Goal: Task Accomplishment & Management: Complete application form

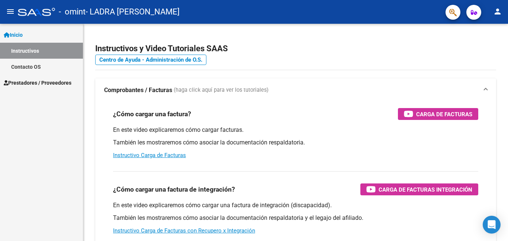
click at [71, 81] on span "Prestadores / Proveedores" at bounding box center [38, 83] width 68 height 8
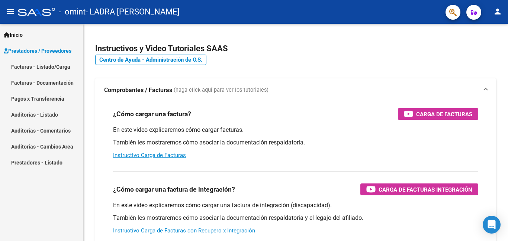
click at [75, 69] on link "Facturas - Listado/Carga" at bounding box center [41, 67] width 83 height 16
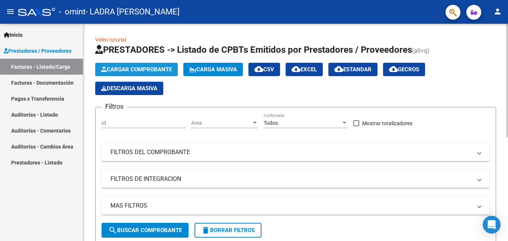
click at [160, 72] on span "Cargar Comprobante" at bounding box center [136, 69] width 71 height 7
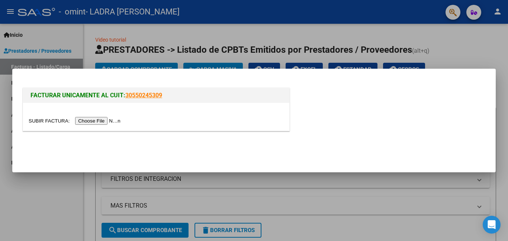
click at [106, 121] on input "file" at bounding box center [76, 121] width 94 height 8
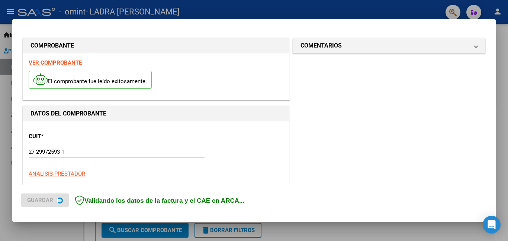
scroll to position [181, 0]
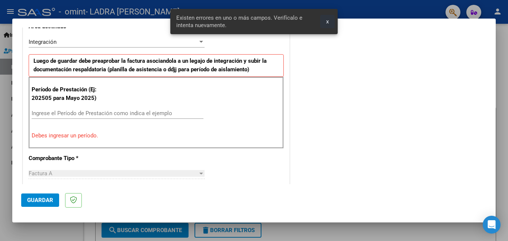
click at [327, 23] on span "x" at bounding box center [327, 21] width 3 height 7
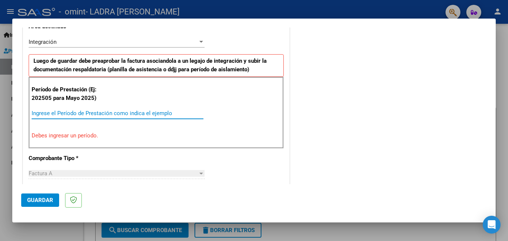
click at [133, 115] on input "Ingrese el Período de Prestación como indica el ejemplo" at bounding box center [118, 113] width 172 height 7
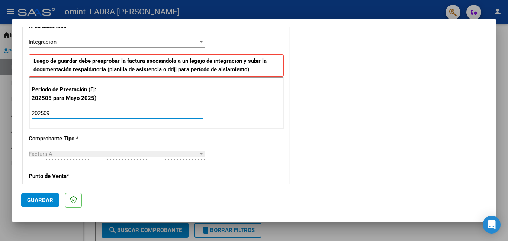
type input "202509"
click at [81, 175] on p "Punto de Venta *" at bounding box center [67, 176] width 77 height 9
click at [180, 154] on div "Factura A" at bounding box center [113, 154] width 169 height 7
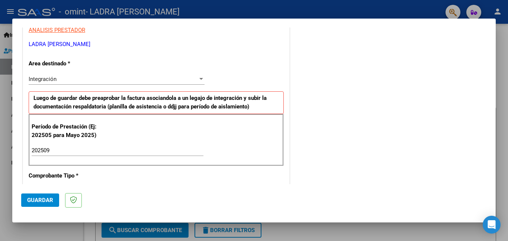
scroll to position [218, 0]
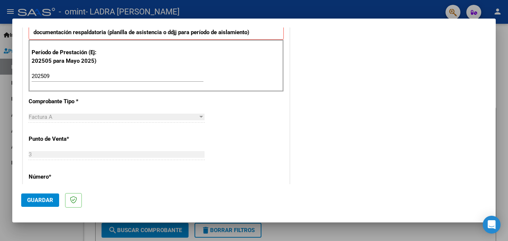
click at [51, 177] on span "*" at bounding box center [50, 177] width 3 height 7
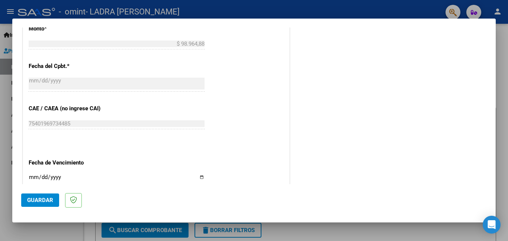
scroll to position [441, 0]
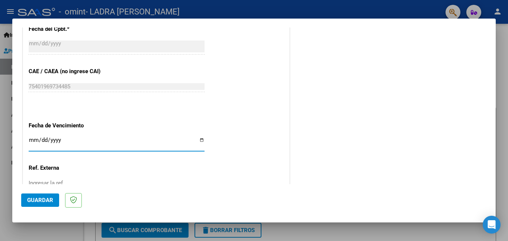
click at [197, 141] on input "Ingresar la fecha" at bounding box center [117, 143] width 176 height 12
type input "[DATE]"
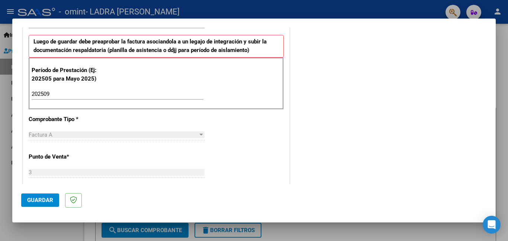
scroll to position [126, 0]
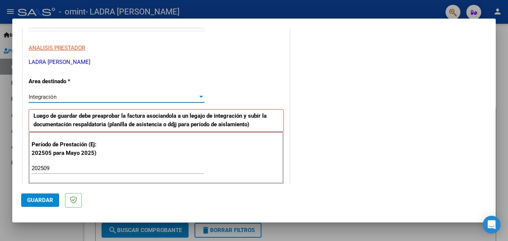
click at [200, 97] on div at bounding box center [201, 97] width 4 height 2
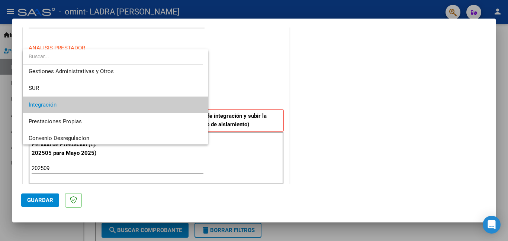
scroll to position [17, 0]
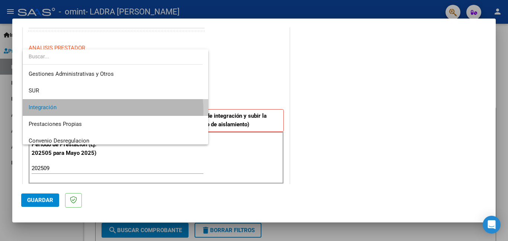
click at [80, 112] on span "Integración" at bounding box center [116, 107] width 174 height 17
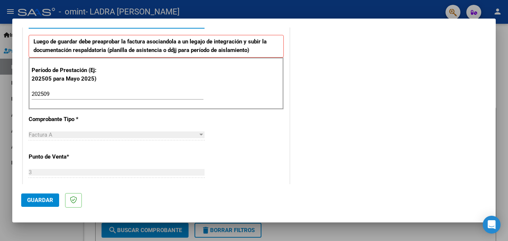
scroll to position [237, 0]
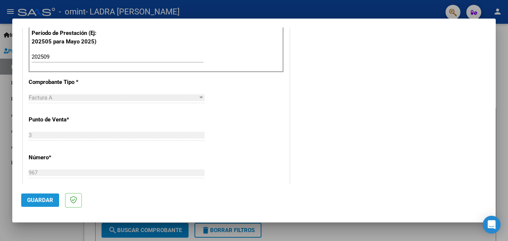
click at [43, 200] on span "Guardar" at bounding box center [40, 200] width 26 height 7
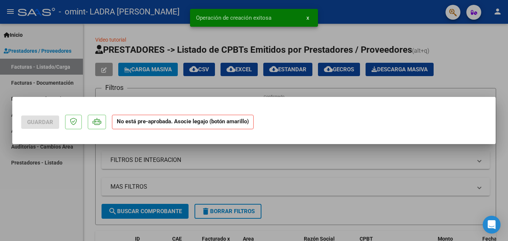
scroll to position [0, 0]
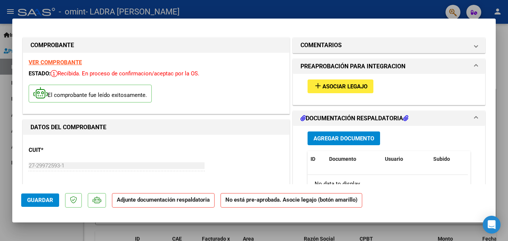
click at [359, 86] on span "Asociar Legajo" at bounding box center [344, 86] width 45 height 7
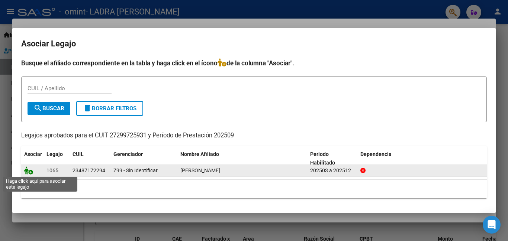
click at [30, 173] on icon at bounding box center [28, 171] width 9 height 8
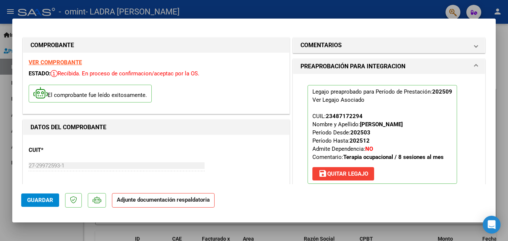
scroll to position [74, 0]
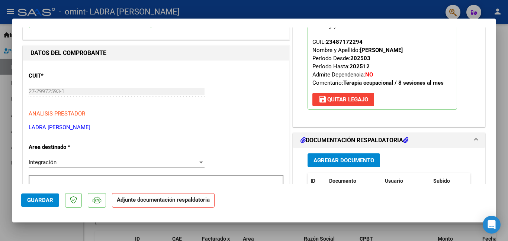
click at [354, 161] on span "Agregar Documento" at bounding box center [344, 160] width 61 height 7
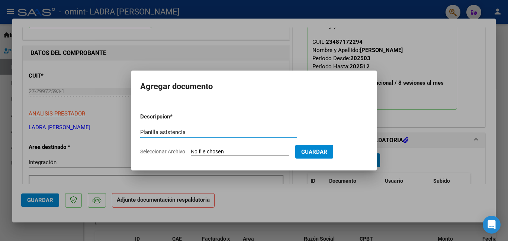
type input "Planilla asistencia"
click at [229, 150] on input "Seleccionar Archivo" at bounding box center [240, 152] width 99 height 7
type input "C:\fakepath\P Micaela [DATE].jpg"
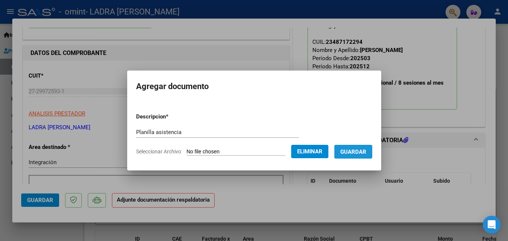
click at [366, 151] on span "Guardar" at bounding box center [353, 152] width 26 height 7
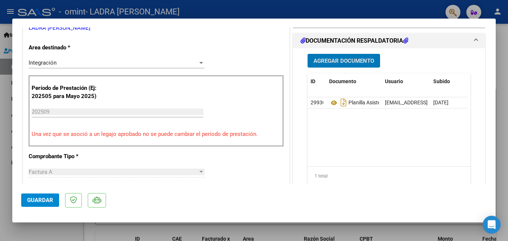
scroll to position [62, 0]
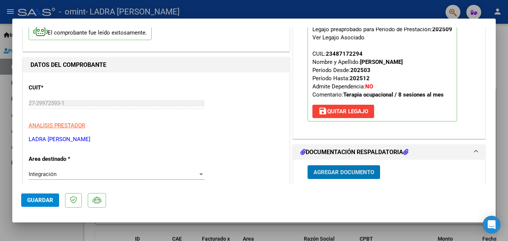
click at [36, 204] on span "Guardar" at bounding box center [40, 200] width 26 height 7
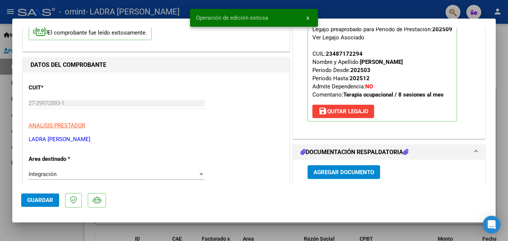
click at [309, 16] on span "x" at bounding box center [307, 18] width 3 height 7
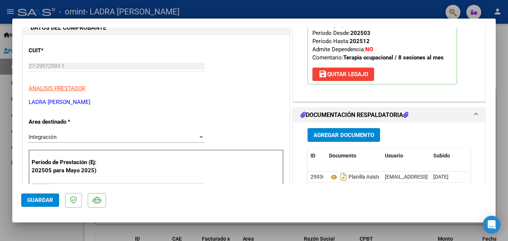
scroll to position [0, 0]
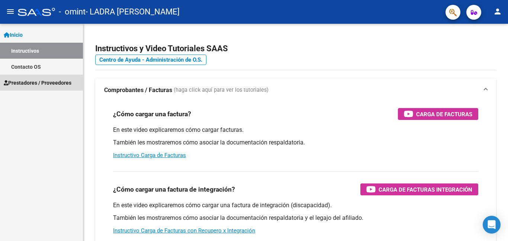
click at [66, 84] on span "Prestadores / Proveedores" at bounding box center [38, 83] width 68 height 8
click at [44, 81] on span "Prestadores / Proveedores" at bounding box center [38, 83] width 68 height 8
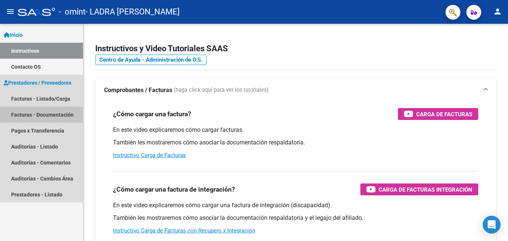
click at [54, 112] on link "Facturas - Documentación" at bounding box center [41, 115] width 83 height 16
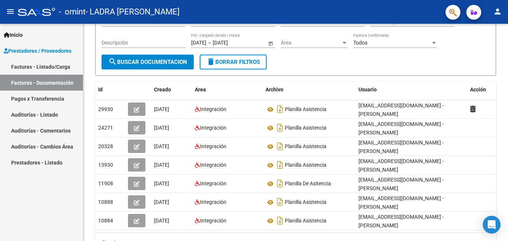
click at [58, 102] on link "Pagos x Transferencia" at bounding box center [41, 99] width 83 height 16
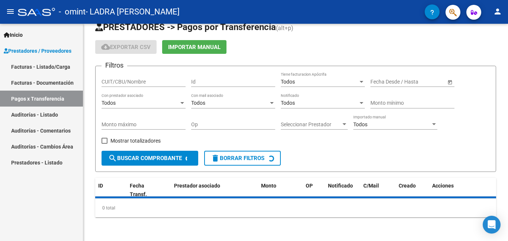
scroll to position [31, 0]
